Goal: Check status: Check status

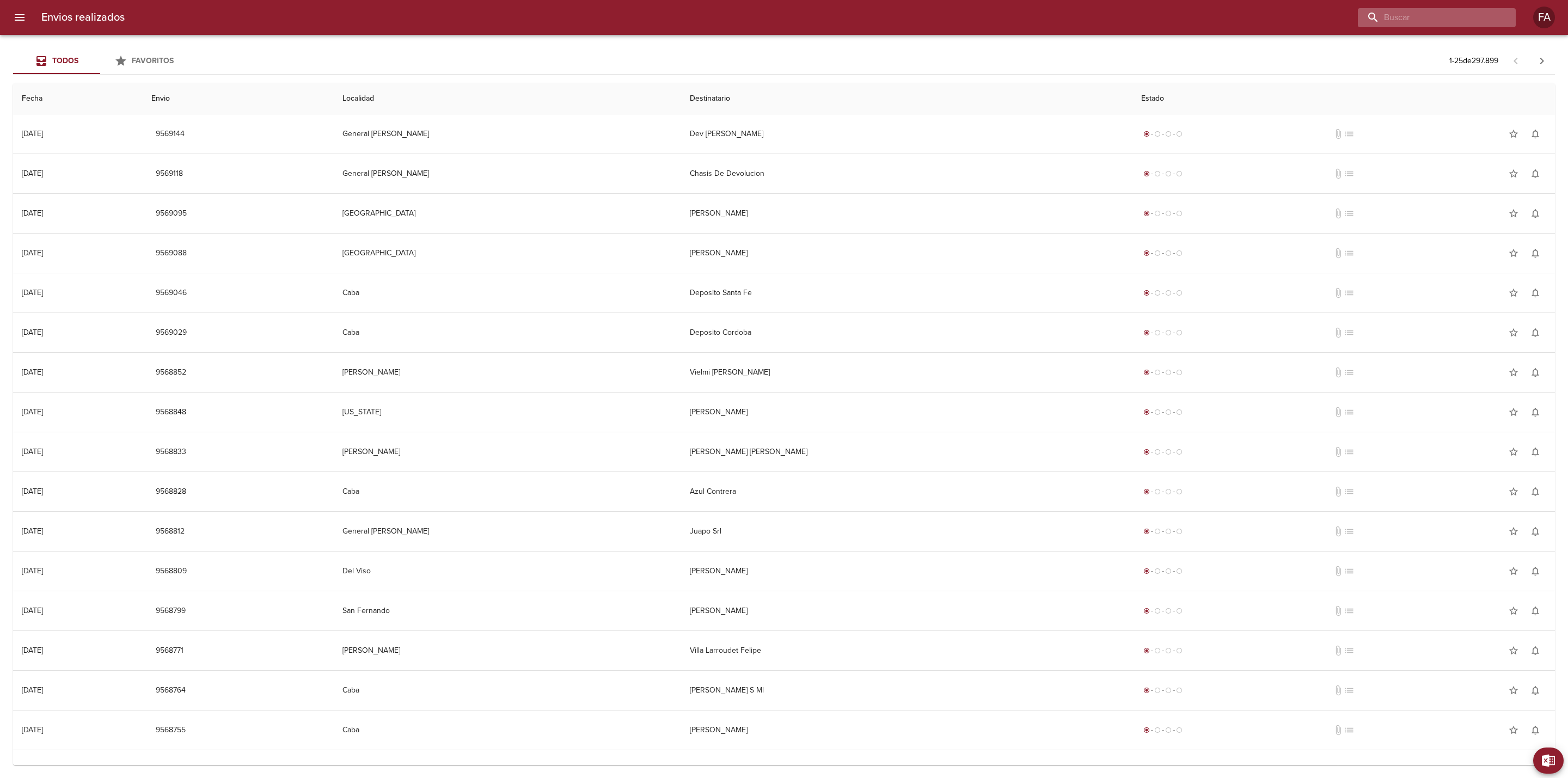
click at [1045, 20] on input "buscar" at bounding box center [1427, 17] width 139 height 19
paste input "[PERSON_NAME]"
type input "[PERSON_NAME]"
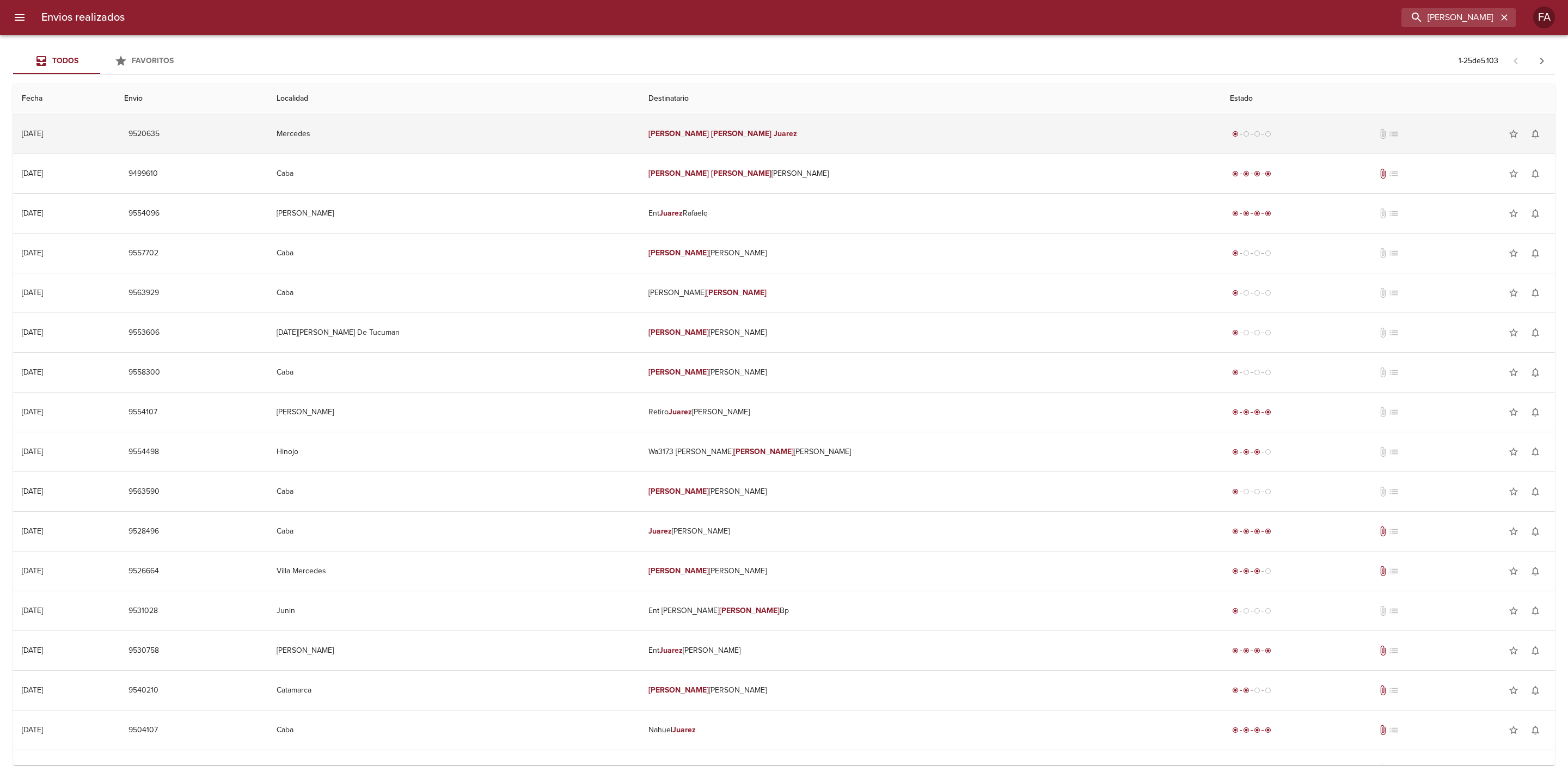
click at [478, 141] on td "Mercedes" at bounding box center [454, 134] width 373 height 39
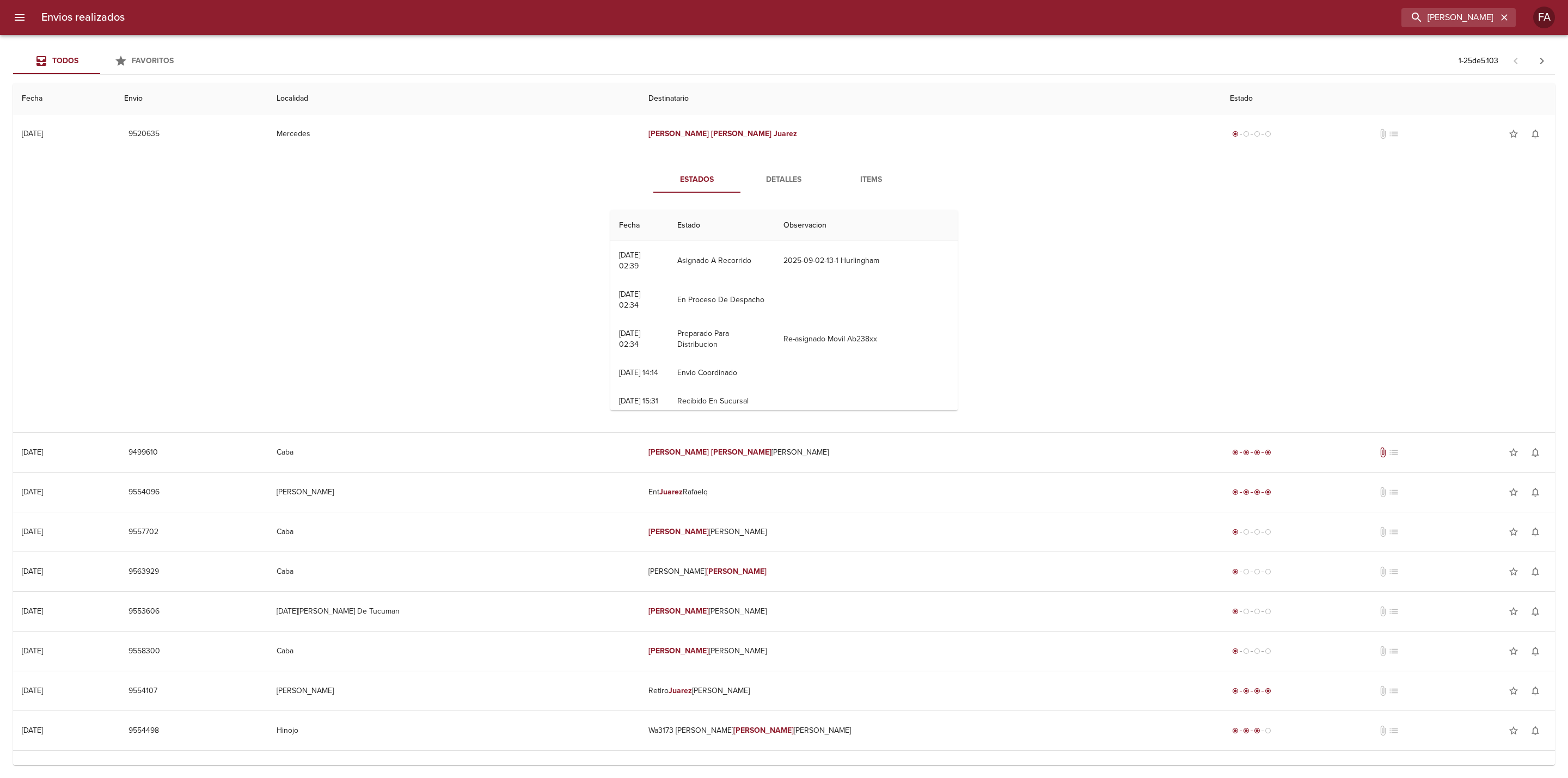
drag, startPoint x: 3, startPoint y: 262, endPoint x: 10, endPoint y: 259, distance: 7.6
click at [4, 262] on div at bounding box center [6, 389] width 11 height 778
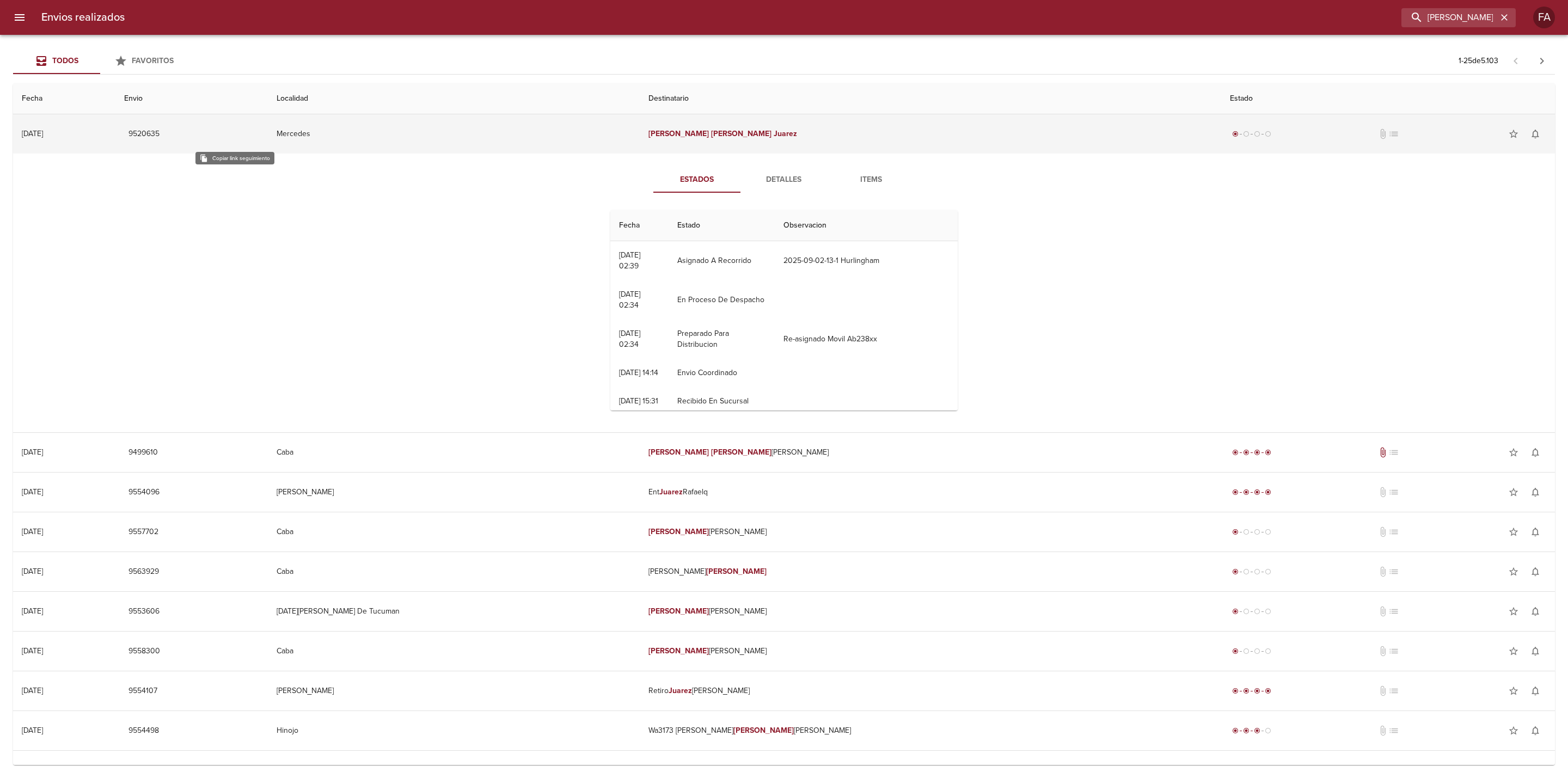
click at [226, 119] on td "9520635" at bounding box center [192, 134] width 152 height 39
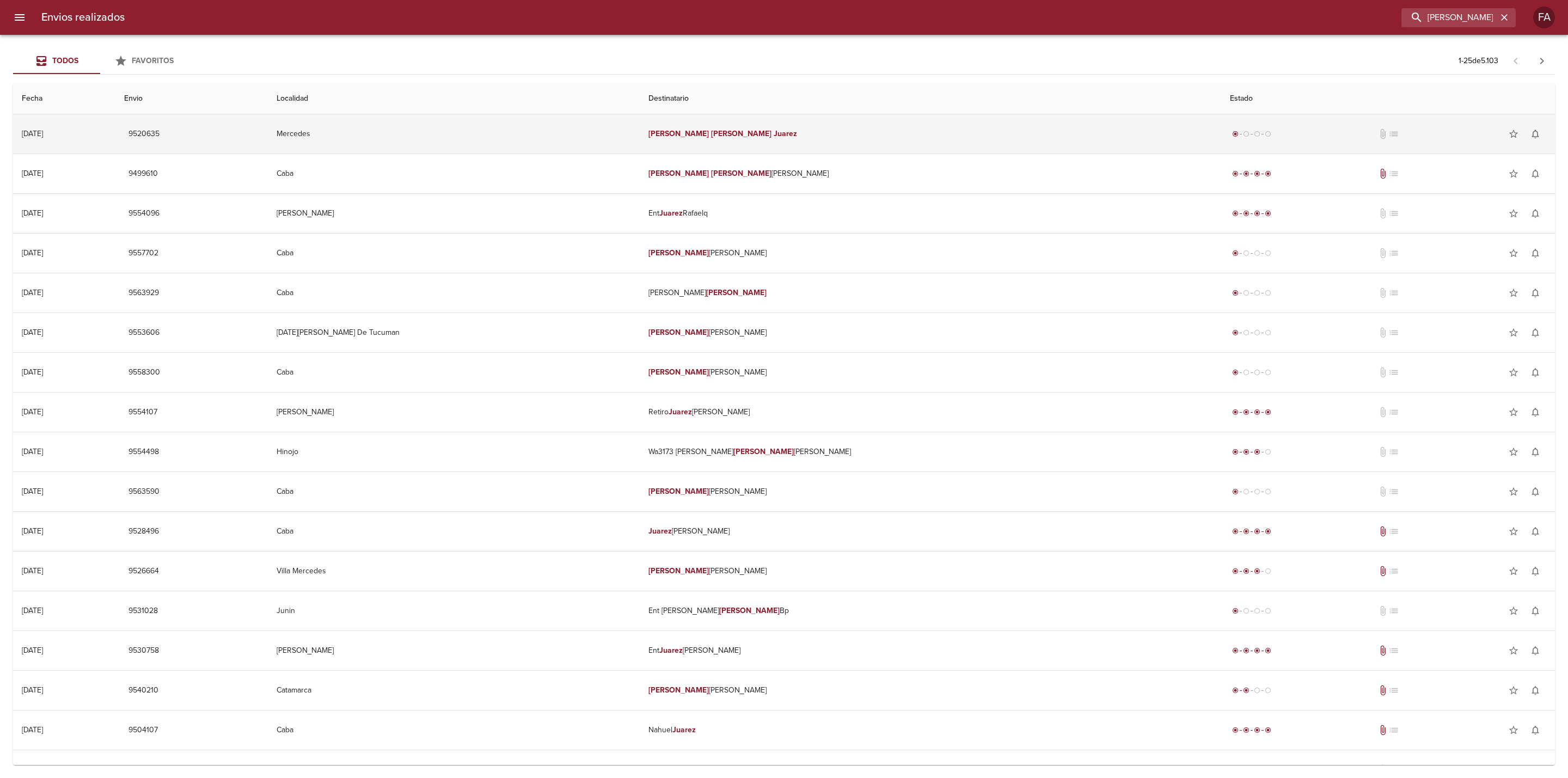
click at [164, 125] on button "9520635" at bounding box center [144, 134] width 40 height 20
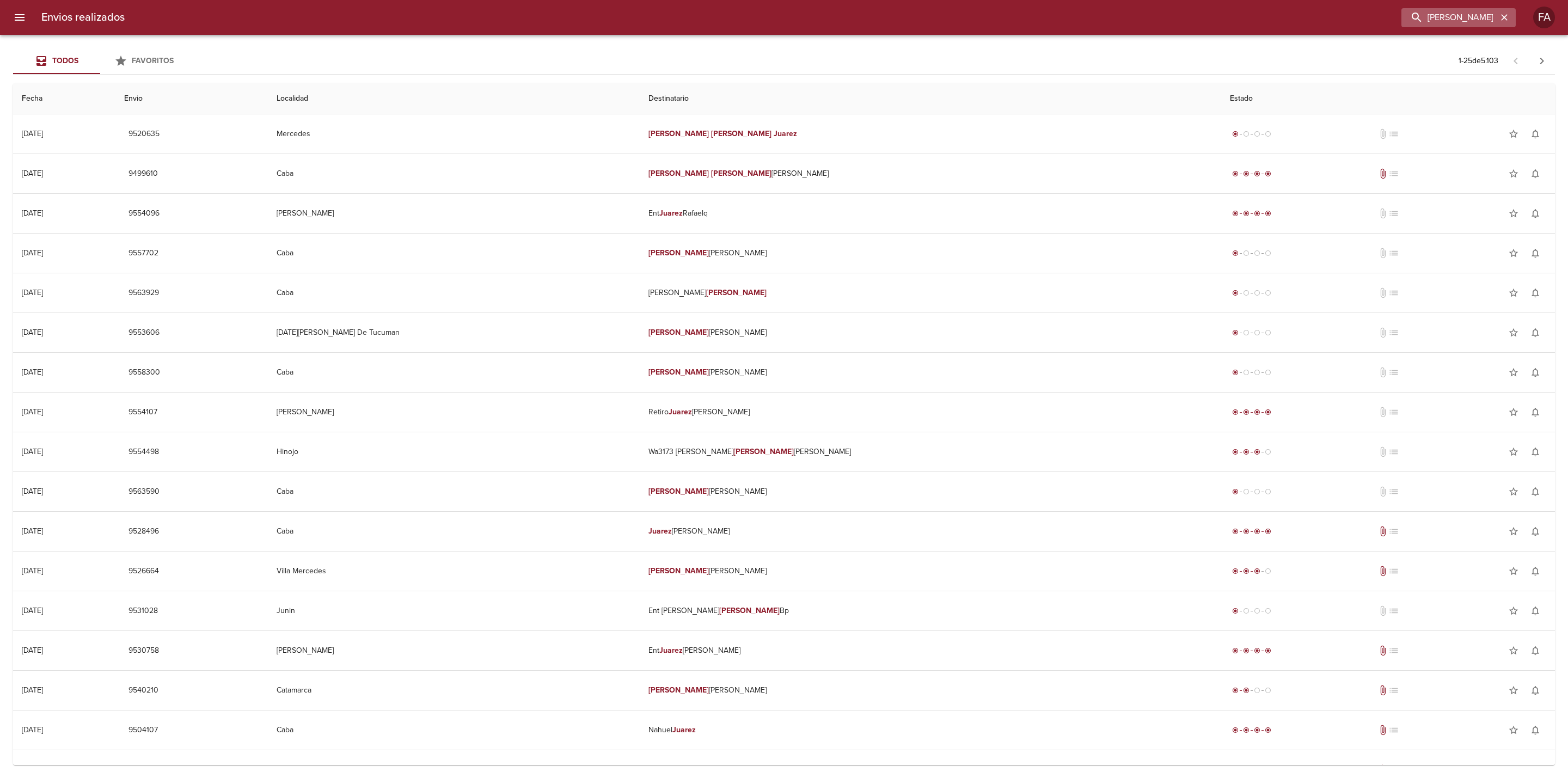
click at [1045, 22] on button "button" at bounding box center [1504, 17] width 14 height 14
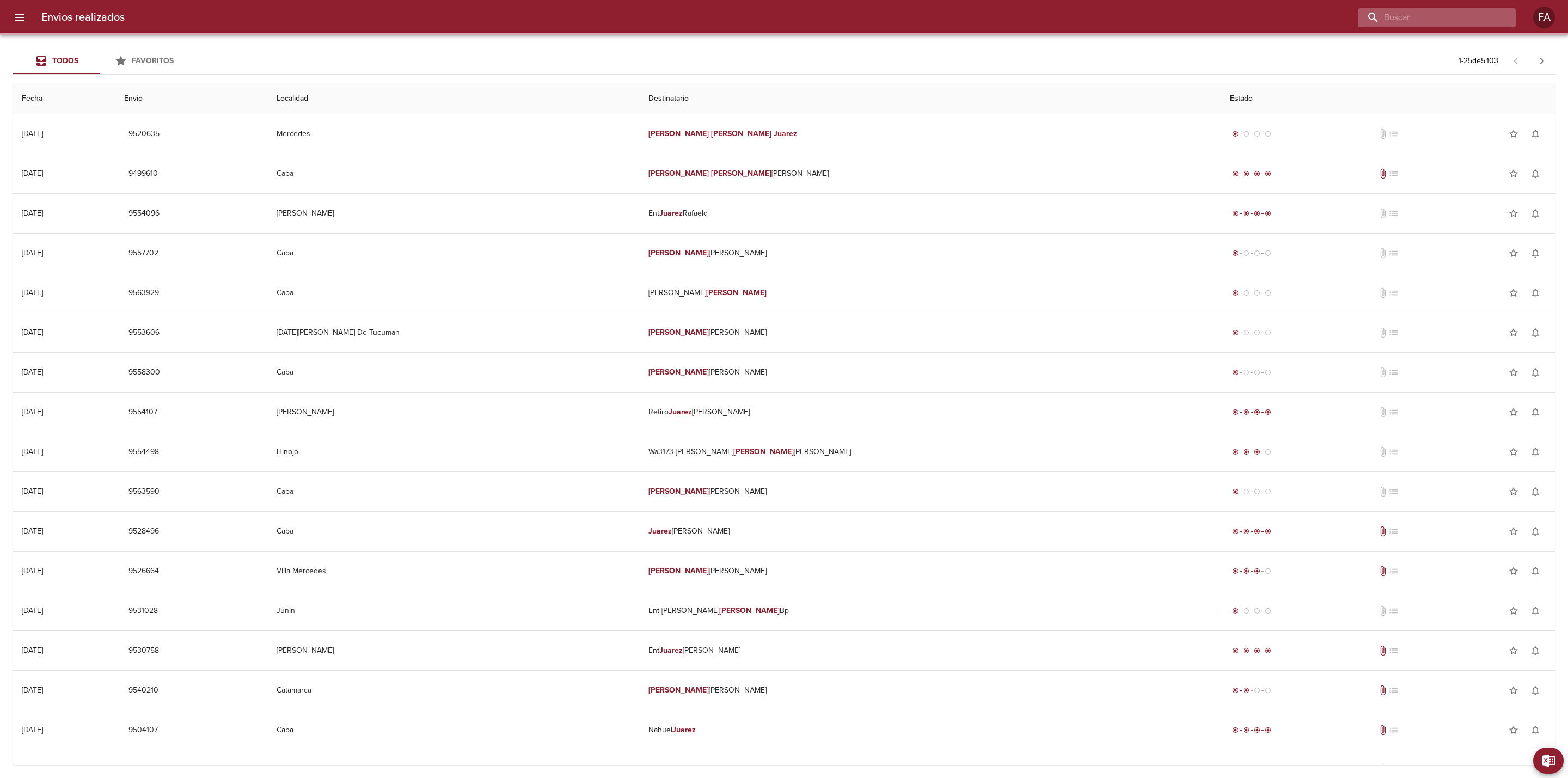
click at [1045, 19] on input "buscar" at bounding box center [1427, 17] width 139 height 19
paste input "[PERSON_NAME]"
type input "[PERSON_NAME]"
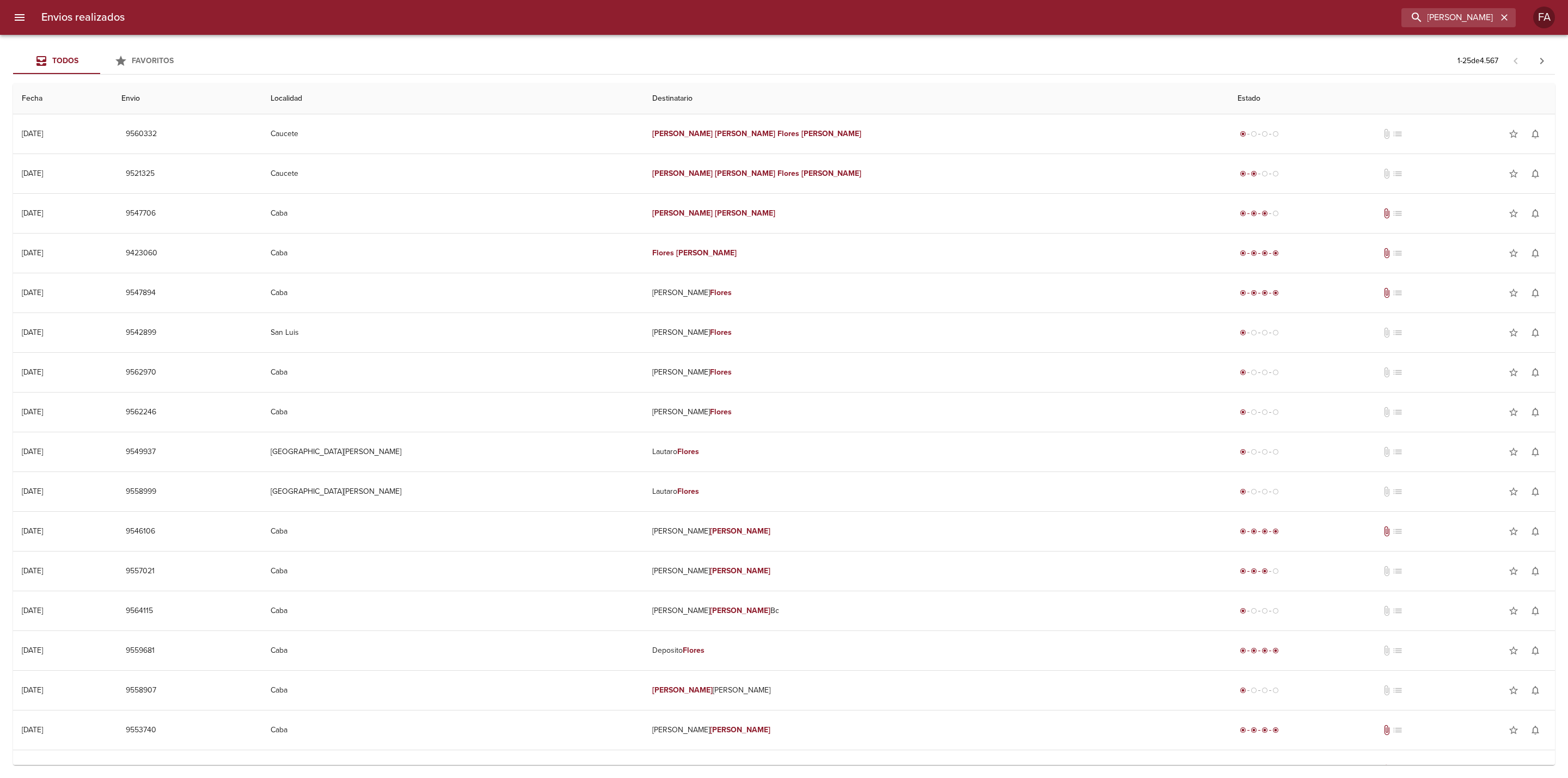
scroll to position [0, 0]
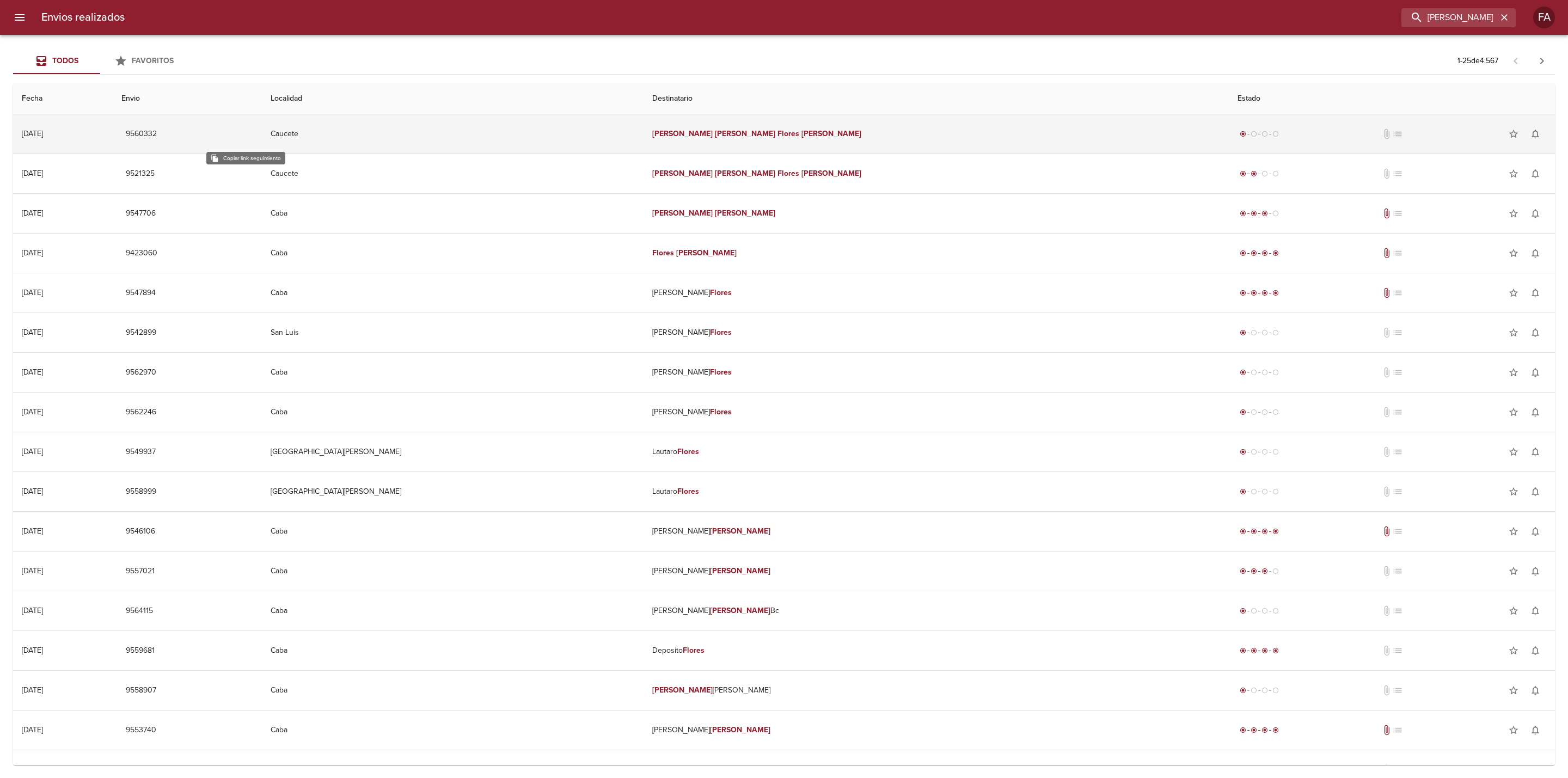
click at [157, 130] on span "9560332" at bounding box center [141, 134] width 31 height 13
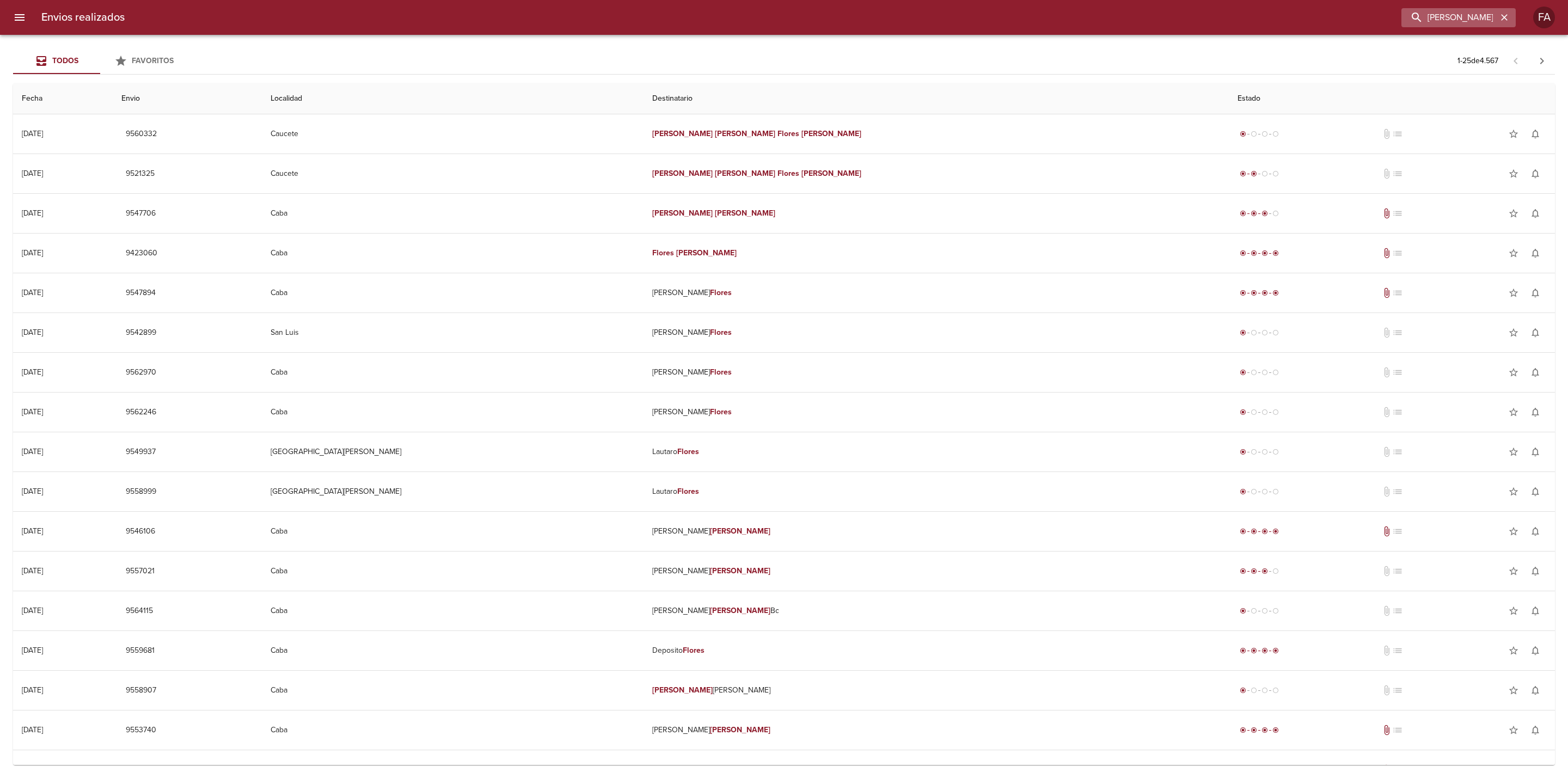
click at [1045, 23] on button "button" at bounding box center [1504, 17] width 14 height 14
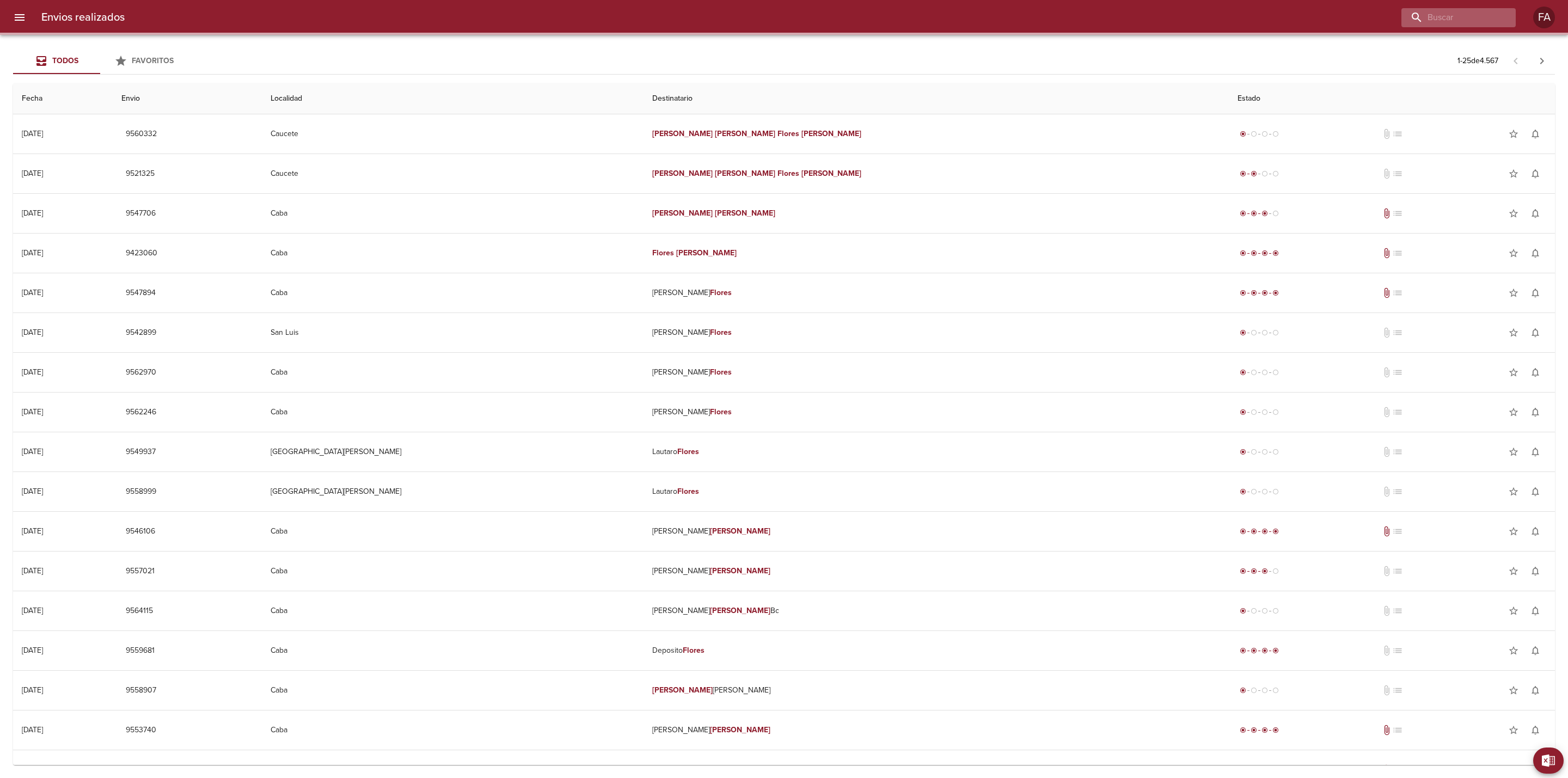
click at [1045, 15] on div at bounding box center [1458, 17] width 114 height 19
click at [1045, 19] on input "buscar" at bounding box center [1427, 17] width 139 height 19
paste input "[PERSON_NAME] ML"
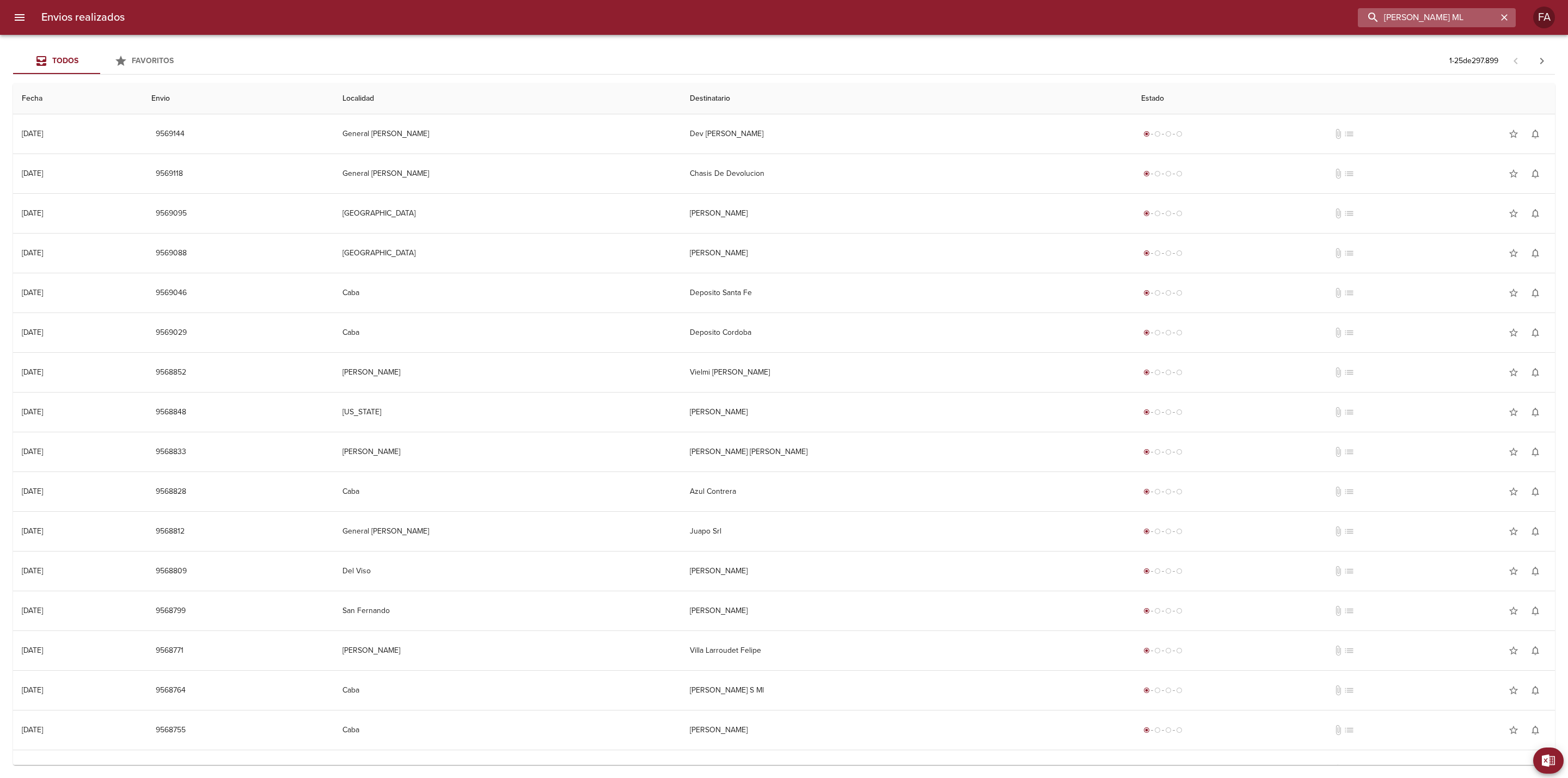
scroll to position [0, 17]
type input "[PERSON_NAME] ML"
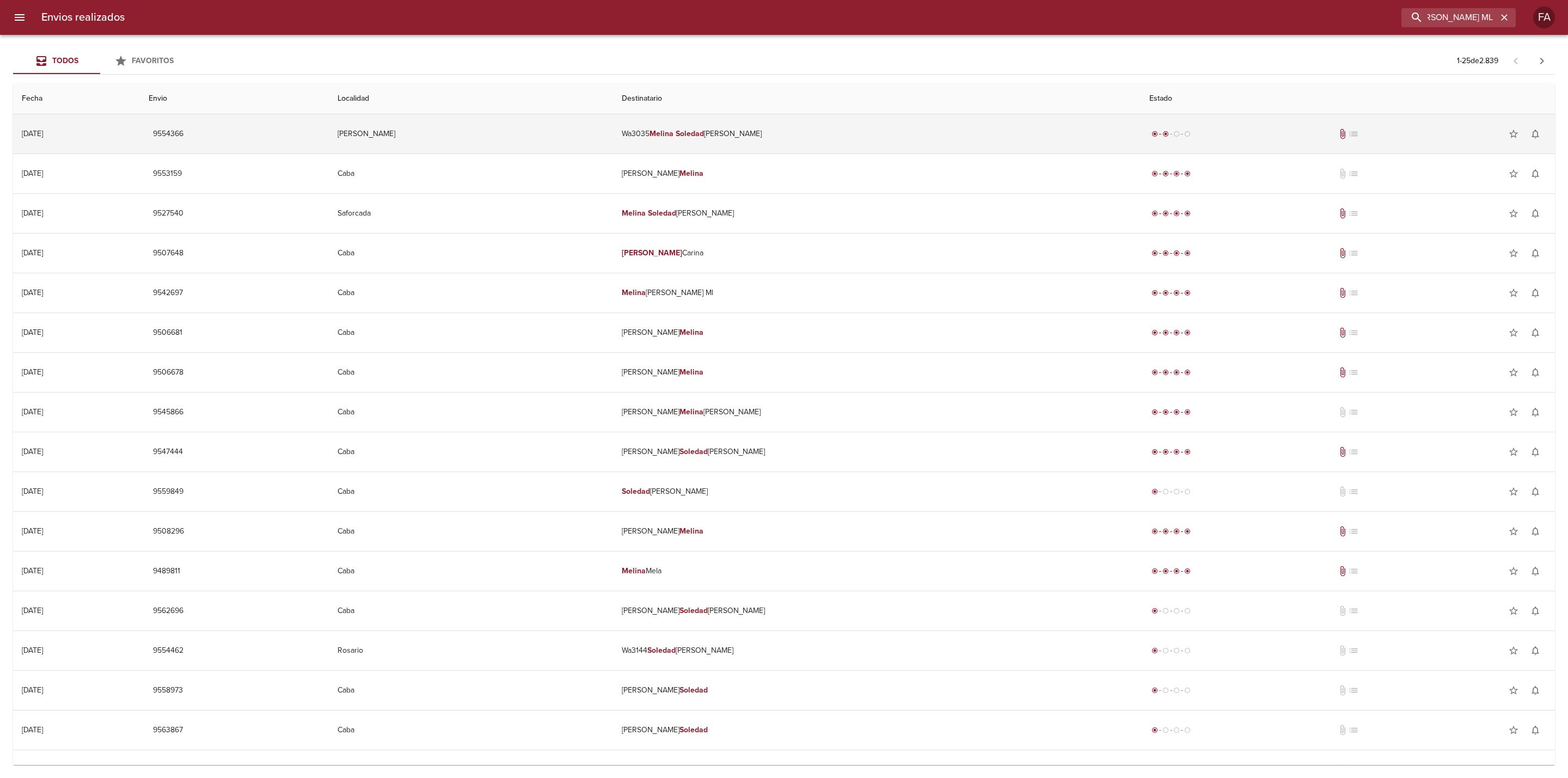
scroll to position [0, 0]
click at [582, 134] on td "[PERSON_NAME]" at bounding box center [470, 134] width 284 height 39
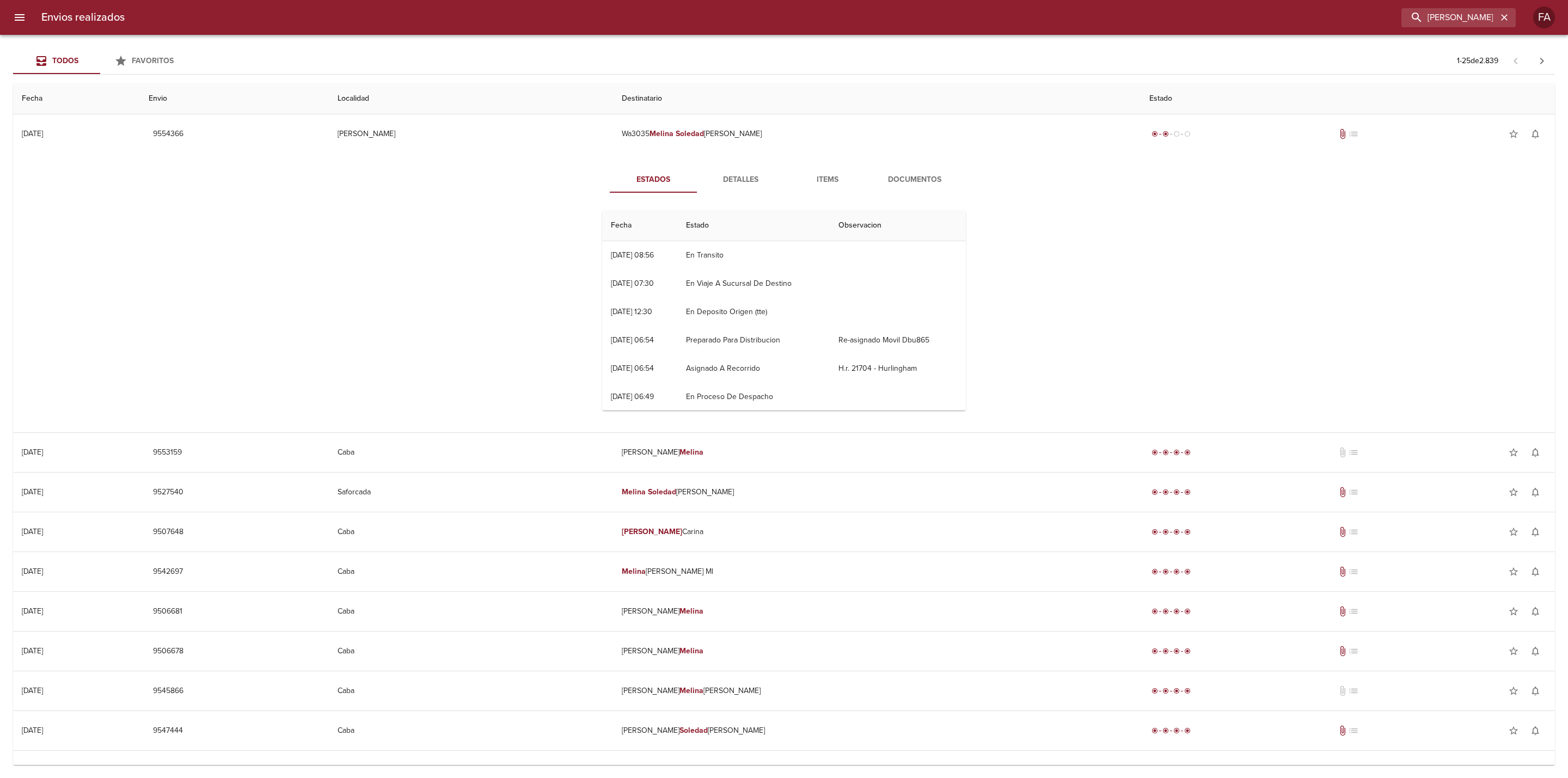
click at [51, 229] on div "Estados Detalles Items Documentos Fecha Estado Observacion 04/09 [DATE] 08:56 E…" at bounding box center [784, 292] width 1525 height 279
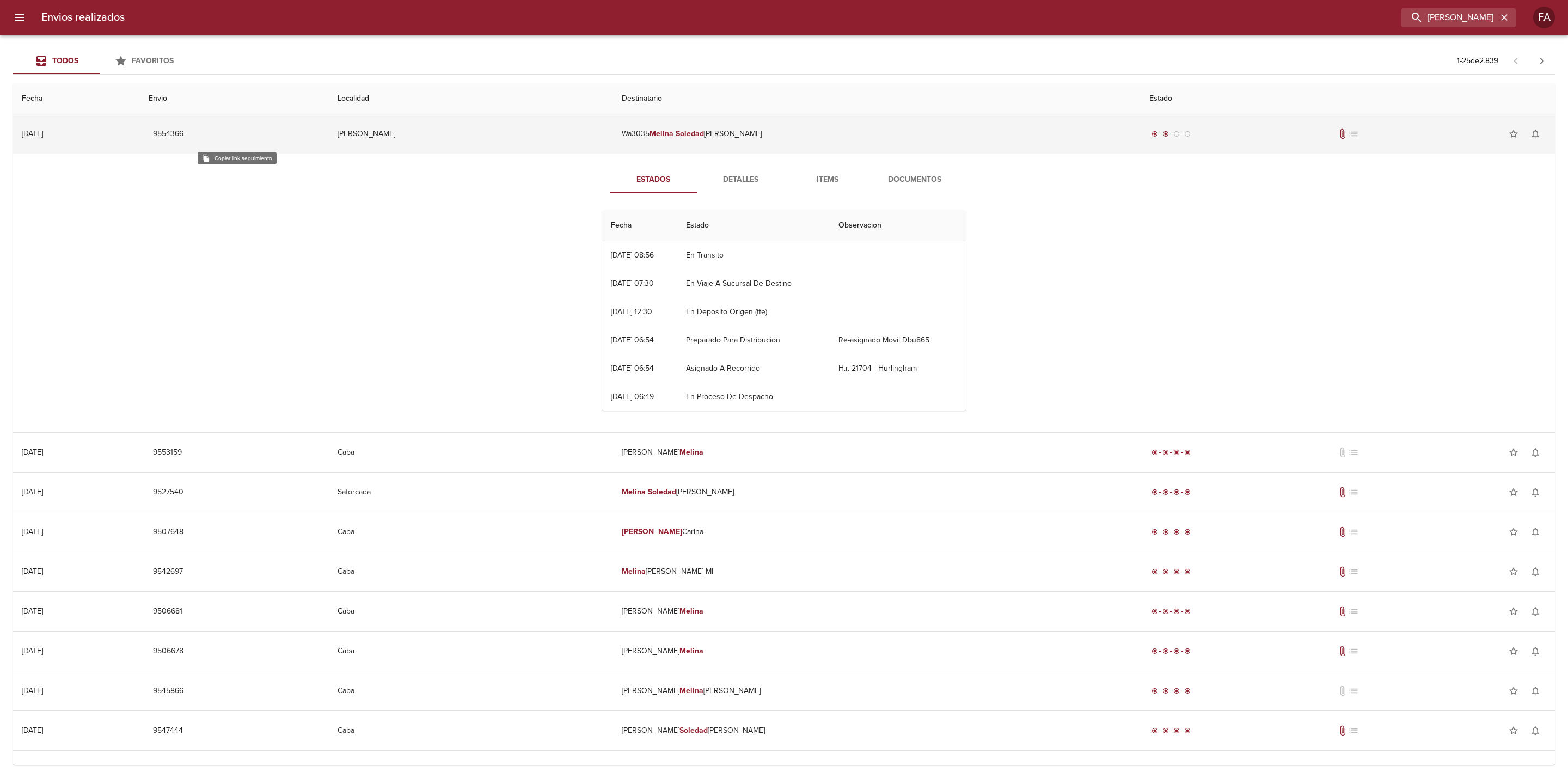
click at [183, 138] on span "9554366" at bounding box center [168, 134] width 31 height 13
